Goal: Transaction & Acquisition: Purchase product/service

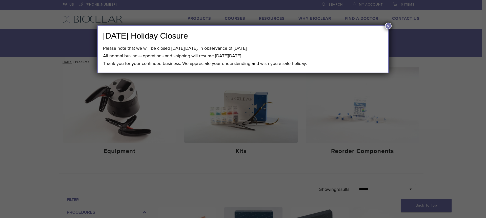
click at [387, 25] on button "×" at bounding box center [388, 26] width 7 height 7
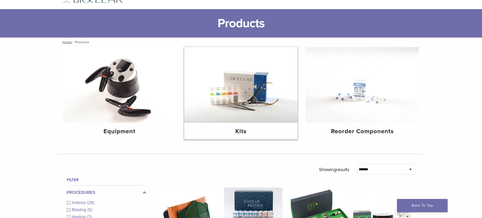
scroll to position [25, 0]
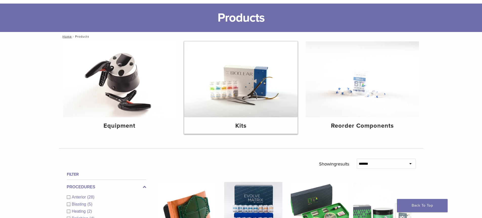
click at [239, 124] on h4 "Kits" at bounding box center [240, 125] width 105 height 9
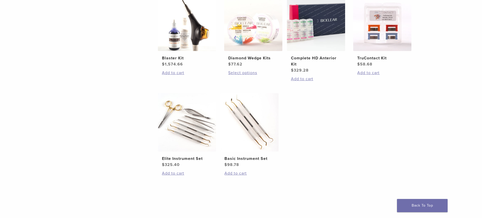
scroll to position [228, 0]
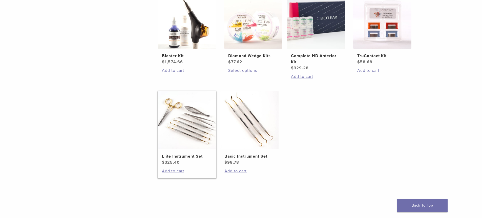
click at [185, 125] on img at bounding box center [187, 120] width 58 height 58
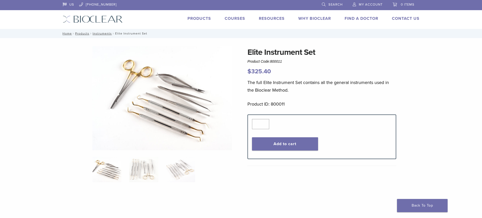
click at [199, 19] on link "Products" at bounding box center [200, 18] width 24 height 5
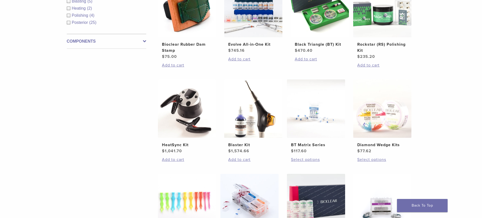
scroll to position [101, 0]
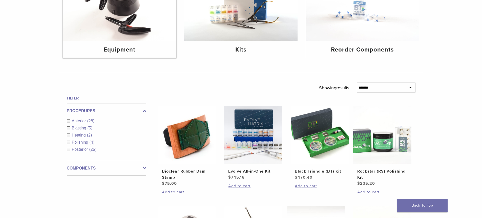
click at [115, 47] on h4 "Equipment" at bounding box center [119, 49] width 105 height 9
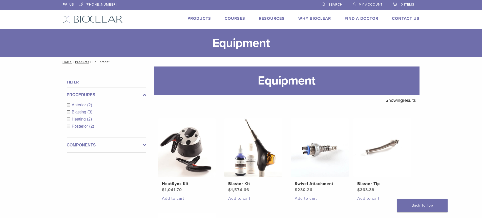
click at [192, 18] on link "Products" at bounding box center [200, 18] width 24 height 5
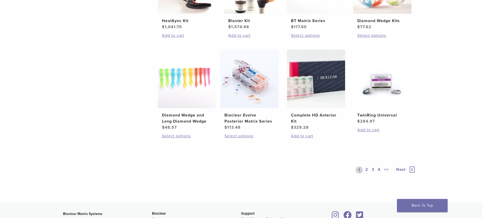
scroll to position [380, 0]
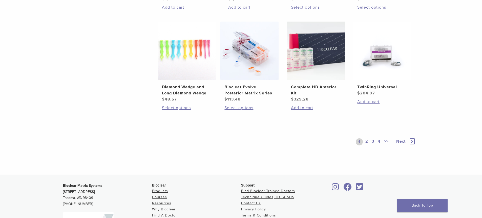
click at [365, 141] on link "2" at bounding box center [367, 141] width 5 height 7
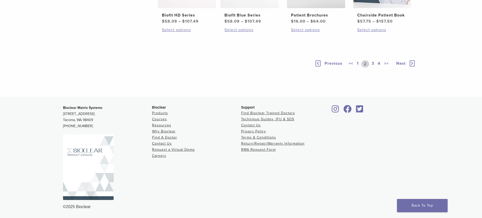
click at [373, 63] on link "3" at bounding box center [373, 63] width 5 height 7
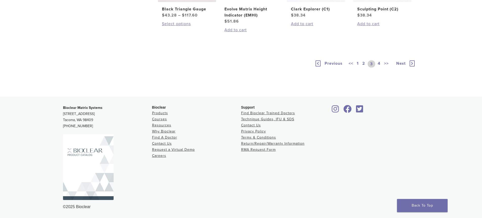
scroll to position [458, 0]
click at [379, 67] on link "4" at bounding box center [379, 63] width 5 height 7
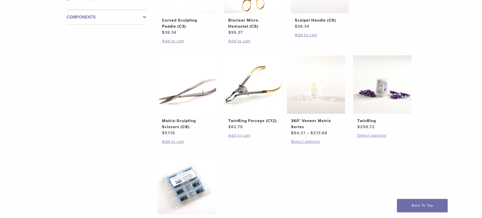
scroll to position [204, 0]
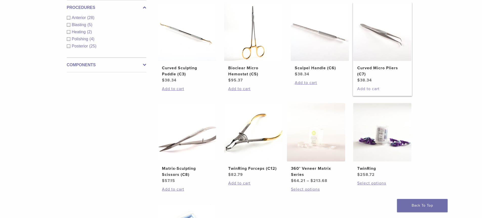
click at [376, 89] on link "Add to cart" at bounding box center [383, 89] width 50 height 6
click at [181, 188] on link "Add to cart" at bounding box center [187, 189] width 50 height 6
click at [247, 183] on link "Add to cart" at bounding box center [253, 183] width 50 height 6
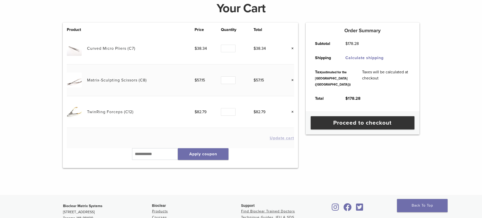
scroll to position [76, 0]
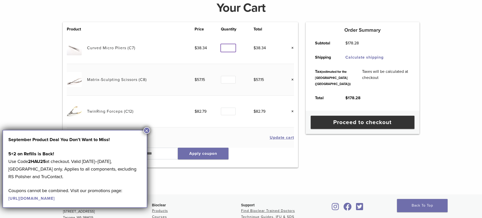
type input "*"
click at [231, 46] on input "*" at bounding box center [228, 48] width 15 height 8
type input "*"
click at [231, 78] on input "*" at bounding box center [228, 80] width 15 height 8
type input "*"
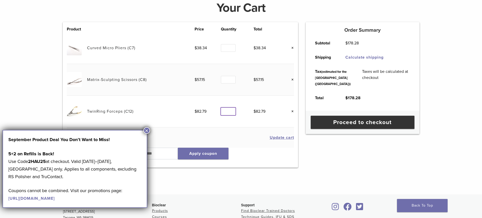
click at [230, 109] on input "*" at bounding box center [228, 111] width 15 height 8
click at [146, 130] on button "×" at bounding box center [147, 130] width 7 height 7
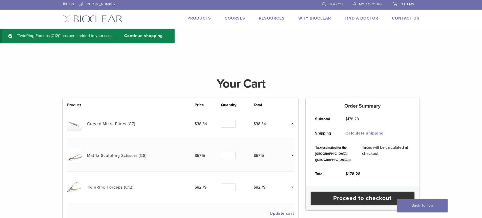
scroll to position [0, 0]
click at [368, 5] on span "My Account" at bounding box center [371, 5] width 24 height 4
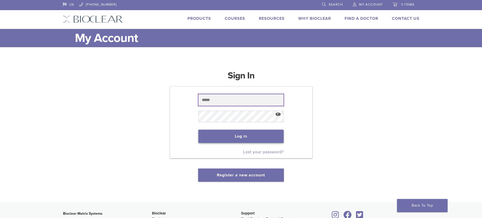
type input "**********"
click at [259, 135] on button "Log in" at bounding box center [241, 135] width 85 height 13
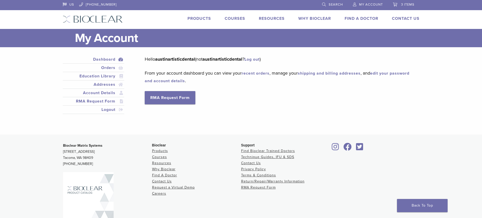
click at [408, 3] on span "3 items" at bounding box center [407, 5] width 13 height 4
click at [394, 4] on link "3 items" at bounding box center [404, 4] width 22 height 8
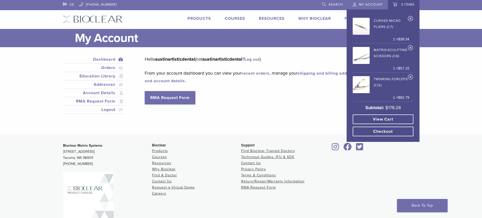
click at [391, 117] on link "View cart" at bounding box center [383, 119] width 61 height 10
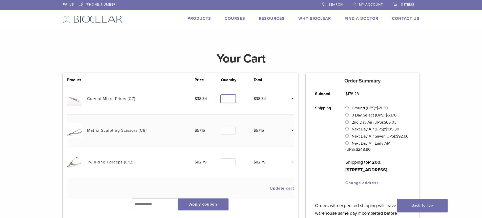
type input "*"
click at [232, 97] on input "*" at bounding box center [228, 99] width 15 height 8
type input "*"
click at [232, 130] on input "*" at bounding box center [228, 130] width 15 height 8
type input "*"
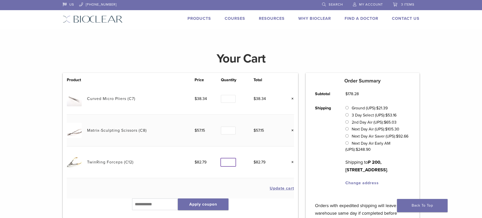
click at [233, 161] on input "*" at bounding box center [228, 162] width 15 height 8
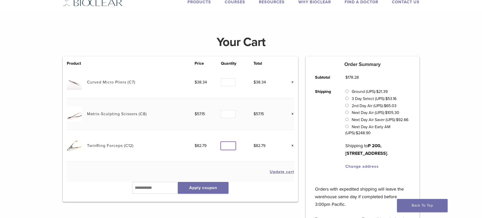
scroll to position [25, 0]
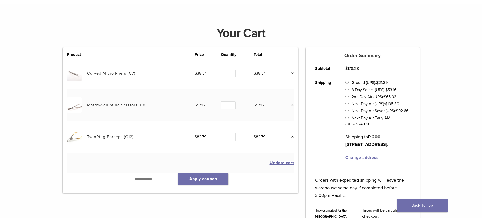
click at [275, 161] on button "Update cart" at bounding box center [282, 163] width 24 height 4
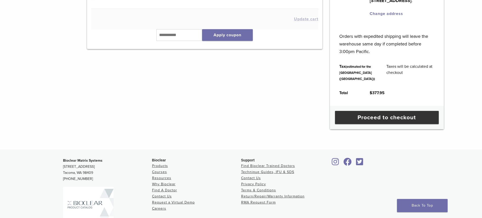
scroll to position [171, 0]
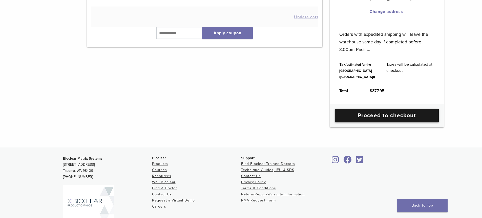
click at [373, 122] on link "Proceed to checkout" at bounding box center [387, 115] width 104 height 13
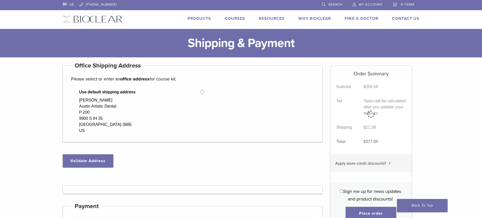
select select "**"
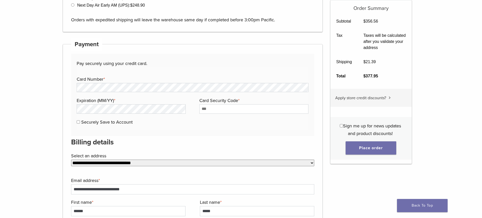
scroll to position [253, 0]
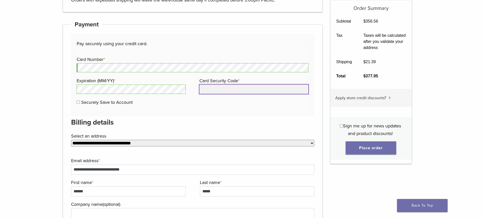
click at [260, 88] on input "Card Security Code *" at bounding box center [254, 88] width 109 height 9
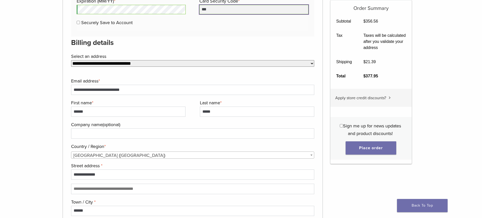
scroll to position [329, 0]
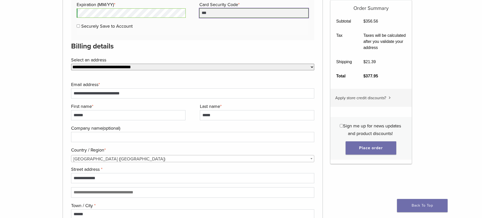
type input "***"
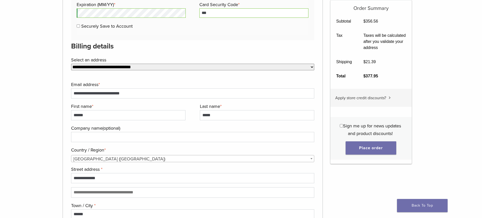
click at [128, 67] on select "**********" at bounding box center [193, 67] width 244 height 7
click at [158, 48] on h3 "Billing details" at bounding box center [193, 46] width 244 height 12
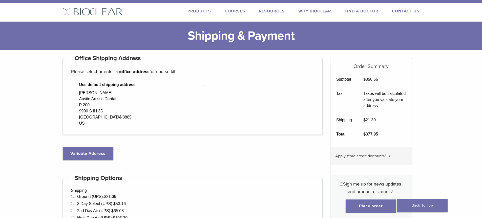
scroll to position [0, 0]
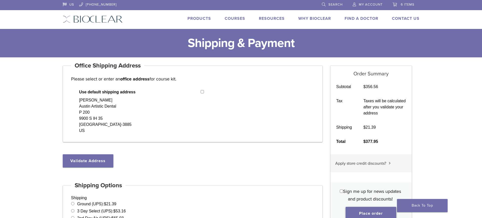
click at [380, 212] on button "Place order" at bounding box center [371, 212] width 51 height 13
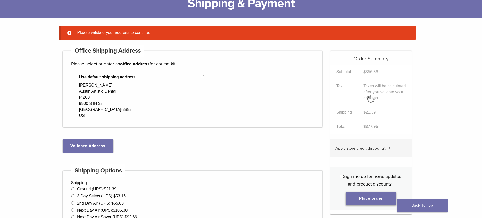
scroll to position [40, 0]
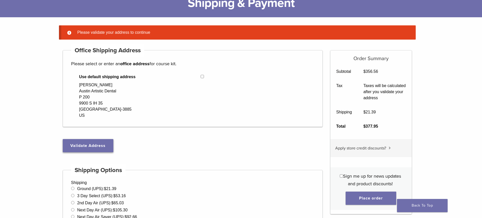
click at [98, 141] on button "Validate Address" at bounding box center [88, 145] width 51 height 13
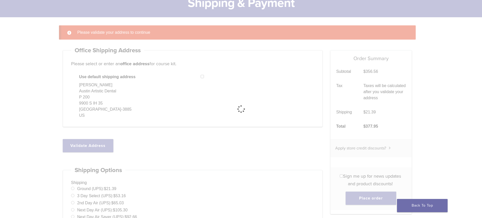
select select "**"
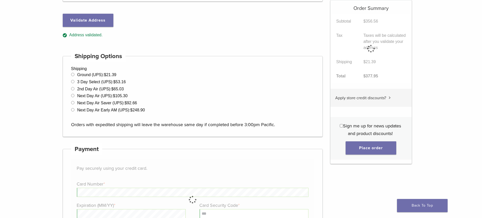
scroll to position [141, 0]
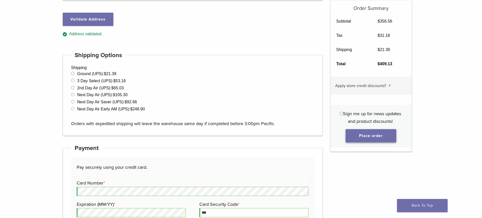
click at [361, 134] on button "Place order" at bounding box center [371, 135] width 51 height 13
